Goal: Task Accomplishment & Management: Use online tool/utility

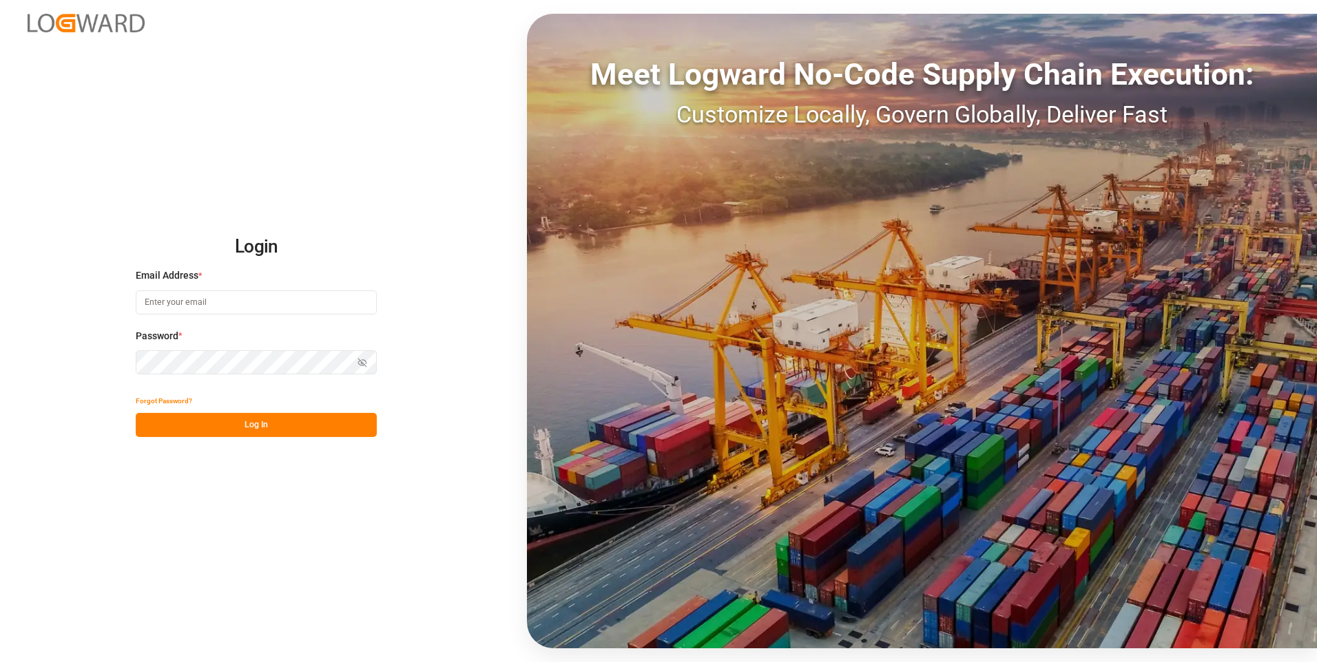
type input "[EMAIL_ADDRESS][DOMAIN_NAME]"
click at [198, 432] on button "Log In" at bounding box center [256, 425] width 241 height 24
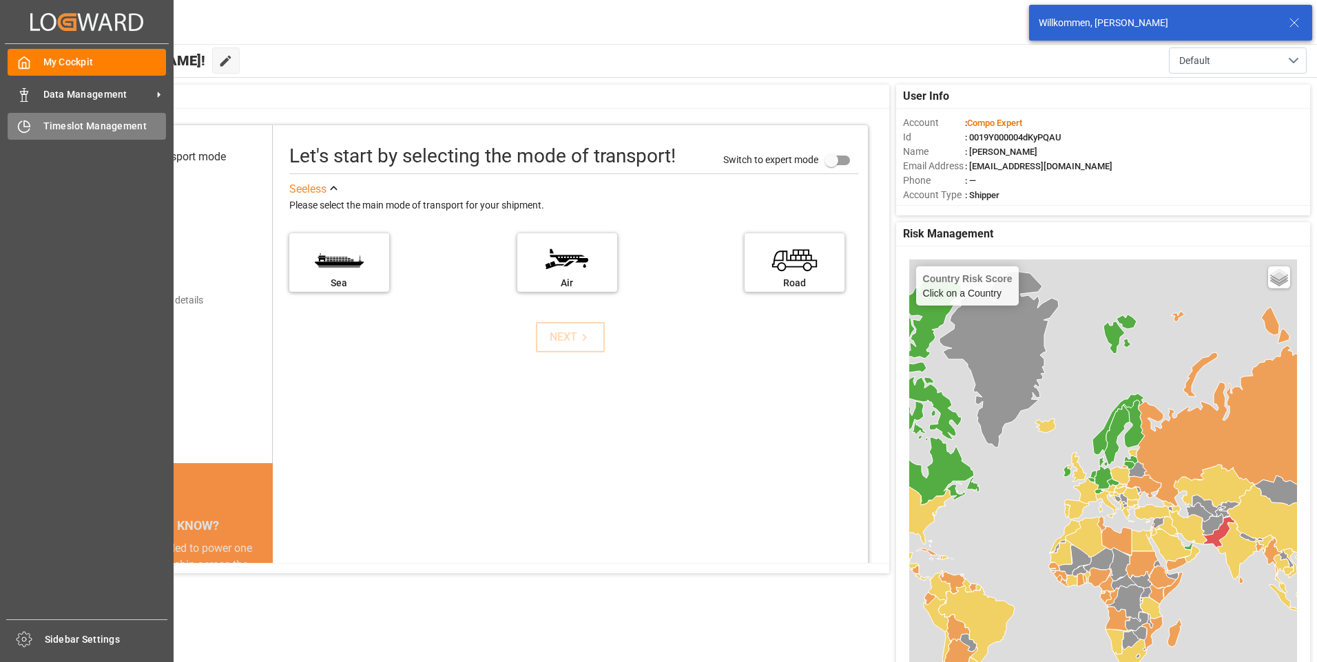
click at [19, 127] on icon at bounding box center [24, 127] width 11 height 11
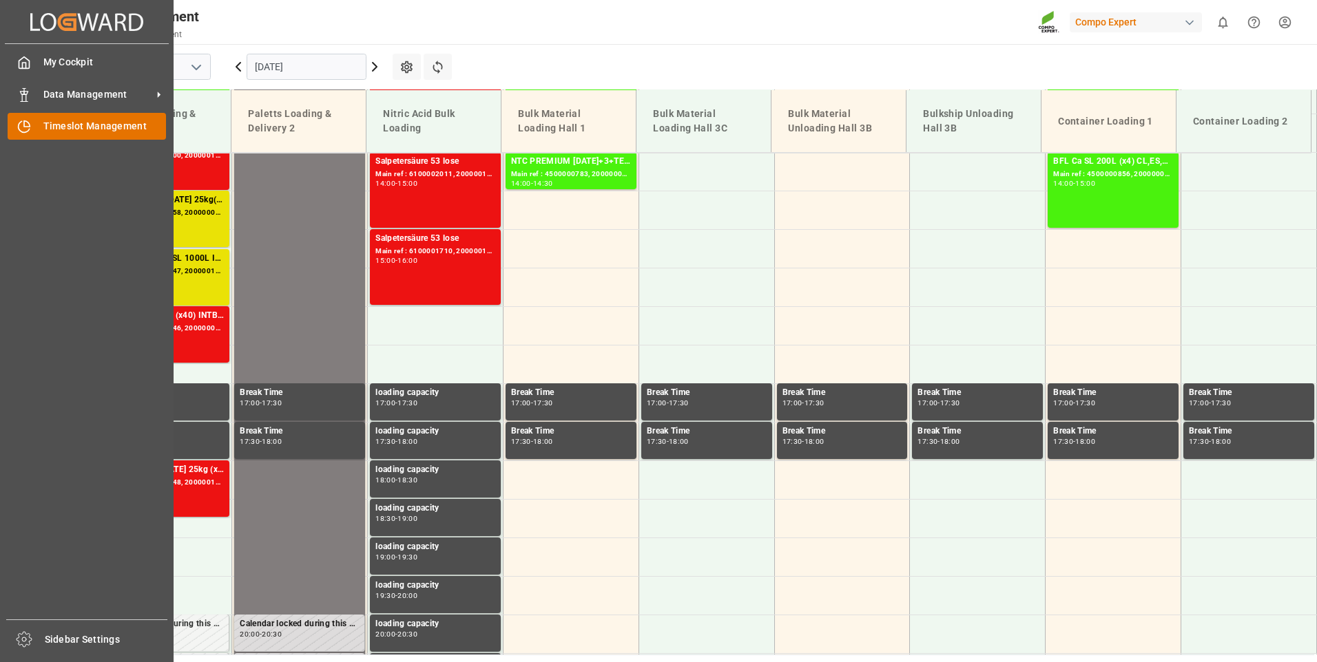
scroll to position [1350, 0]
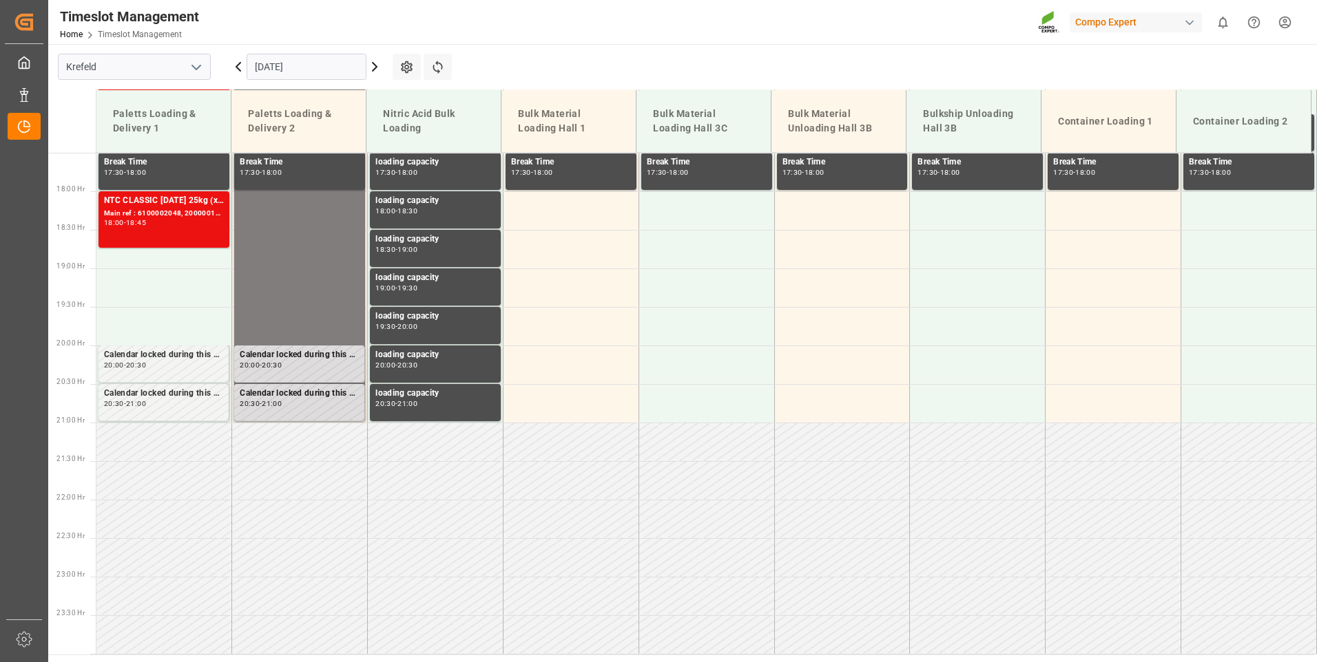
click at [370, 70] on icon at bounding box center [374, 67] width 17 height 17
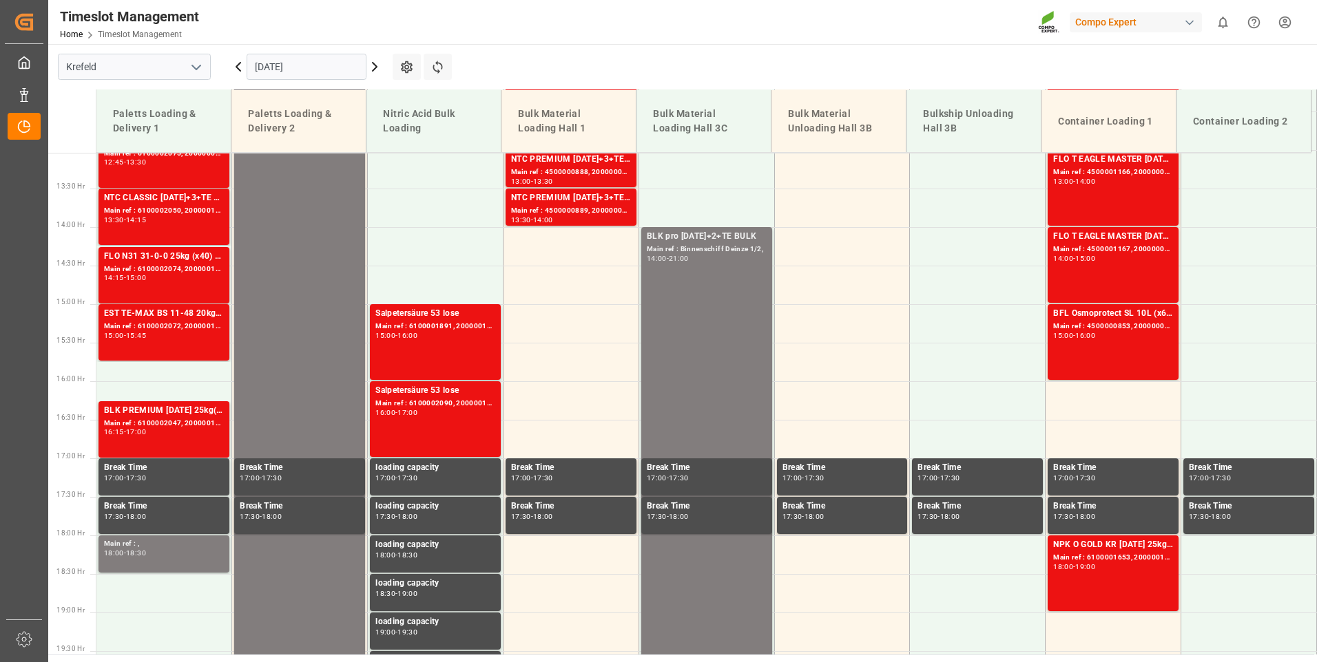
scroll to position [868, 0]
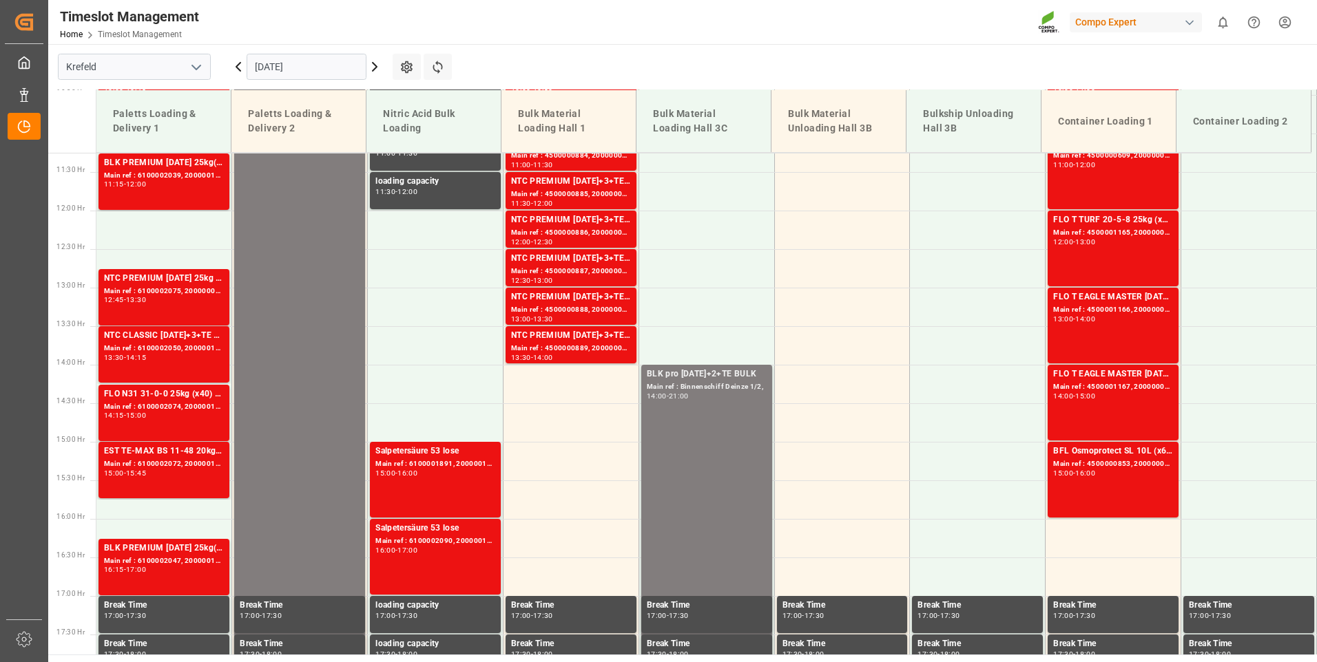
click at [376, 67] on icon at bounding box center [375, 67] width 4 height 8
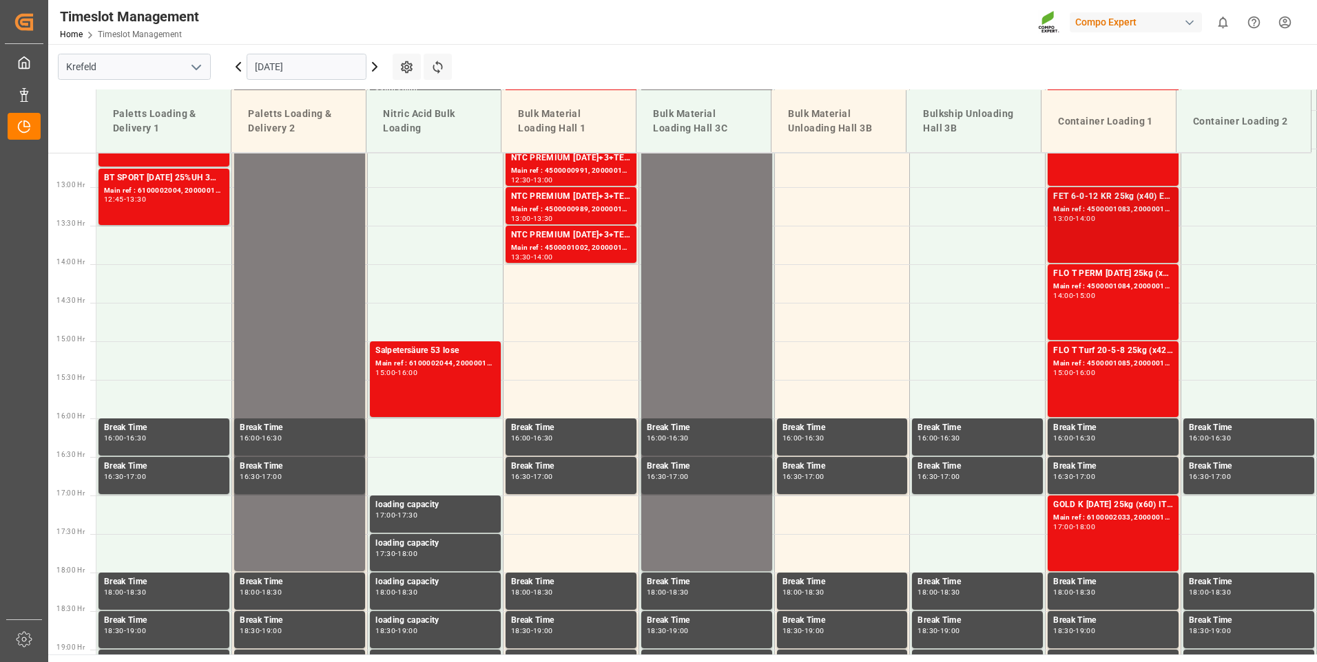
scroll to position [1074, 0]
